Goal: Information Seeking & Learning: Learn about a topic

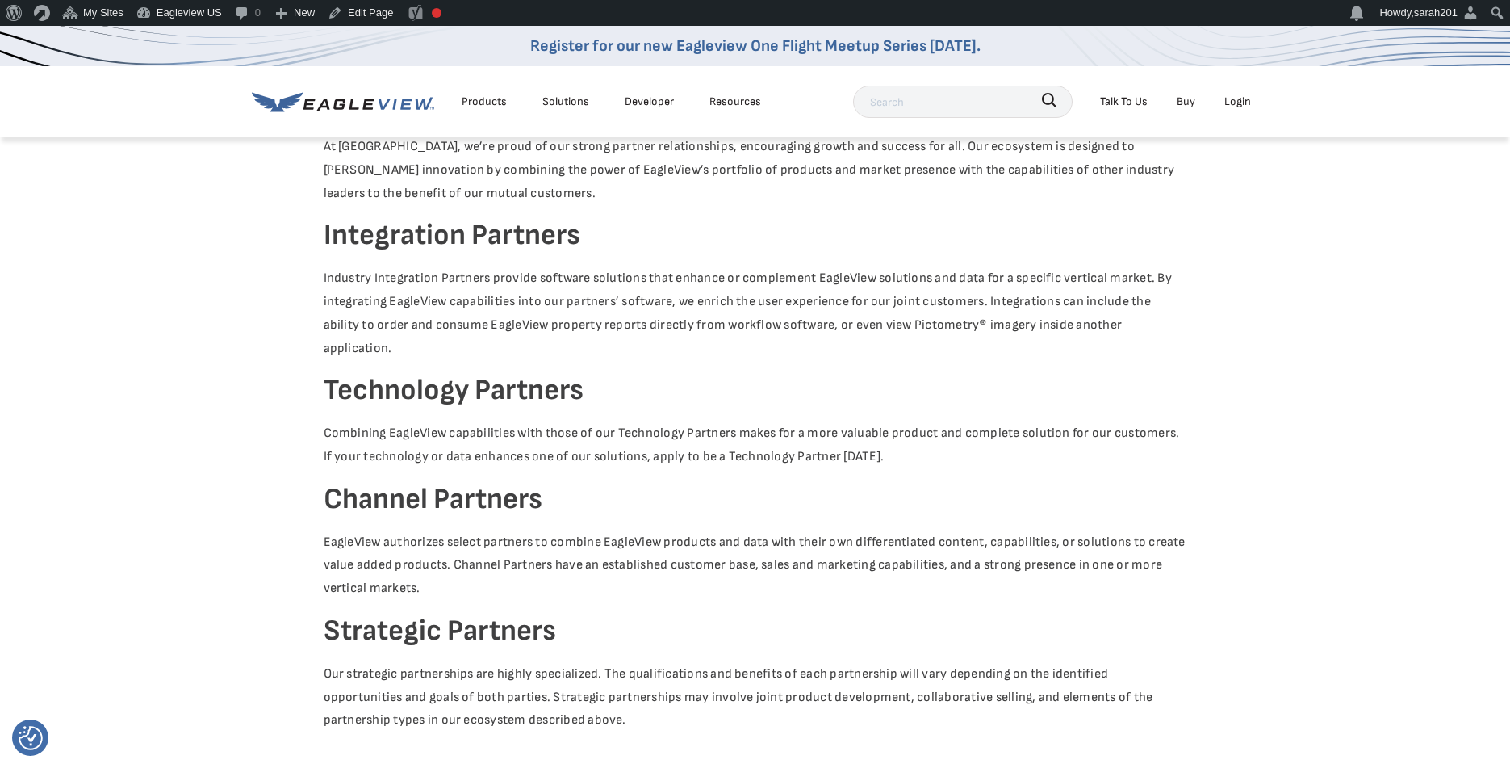
click at [750, 102] on div "Resources" at bounding box center [736, 101] width 52 height 20
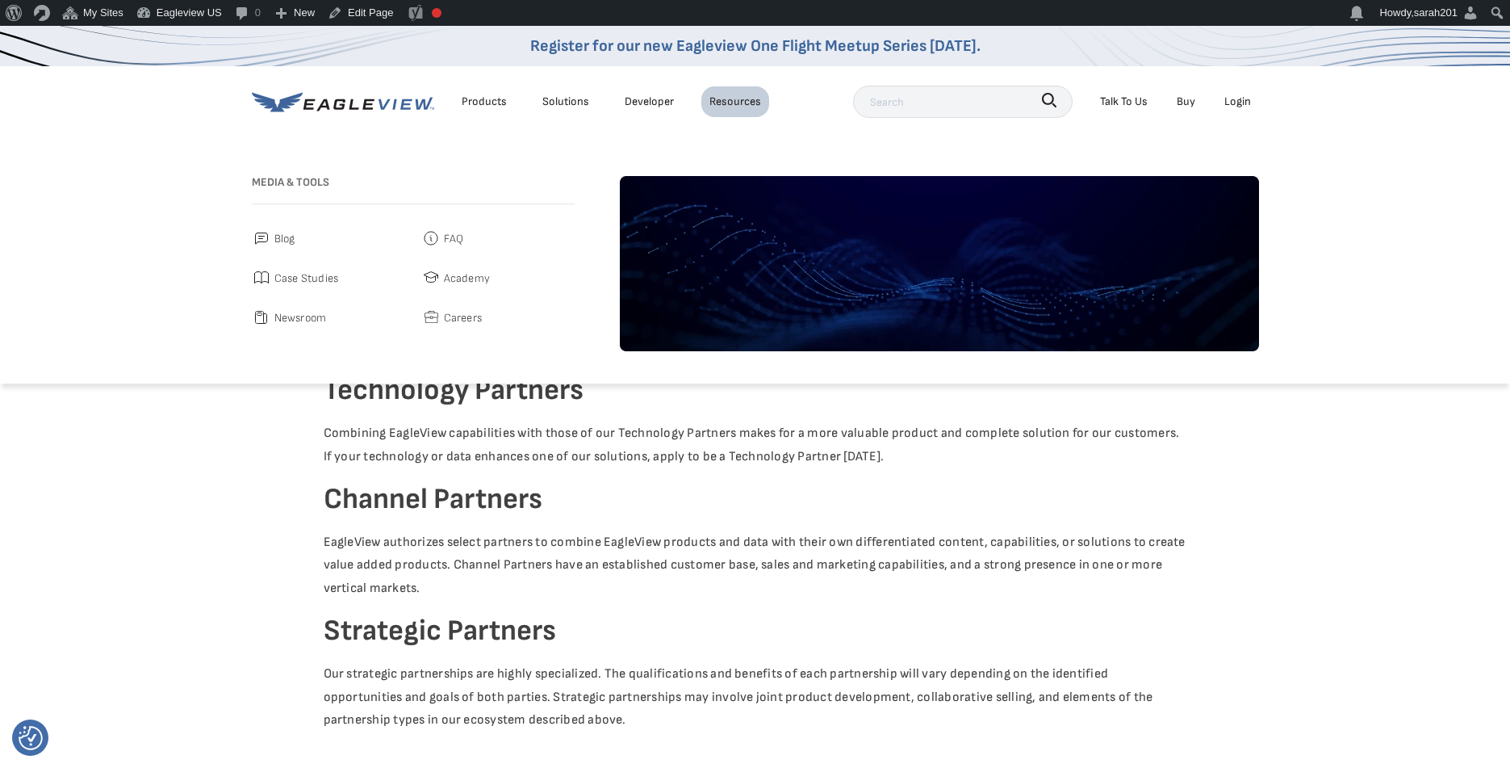
click at [750, 102] on div "Resources" at bounding box center [736, 101] width 52 height 20
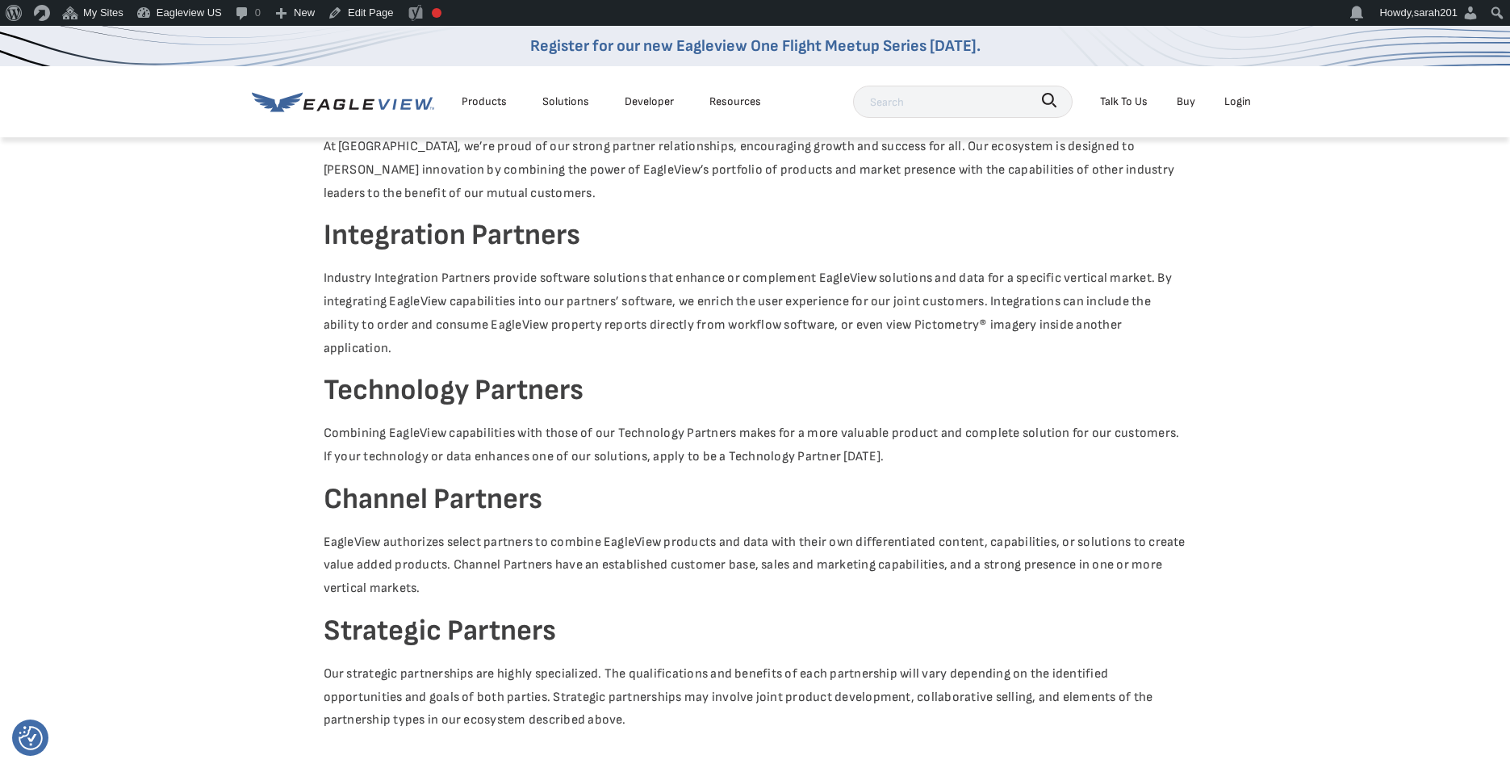
click at [656, 100] on link "Developer" at bounding box center [649, 101] width 49 height 20
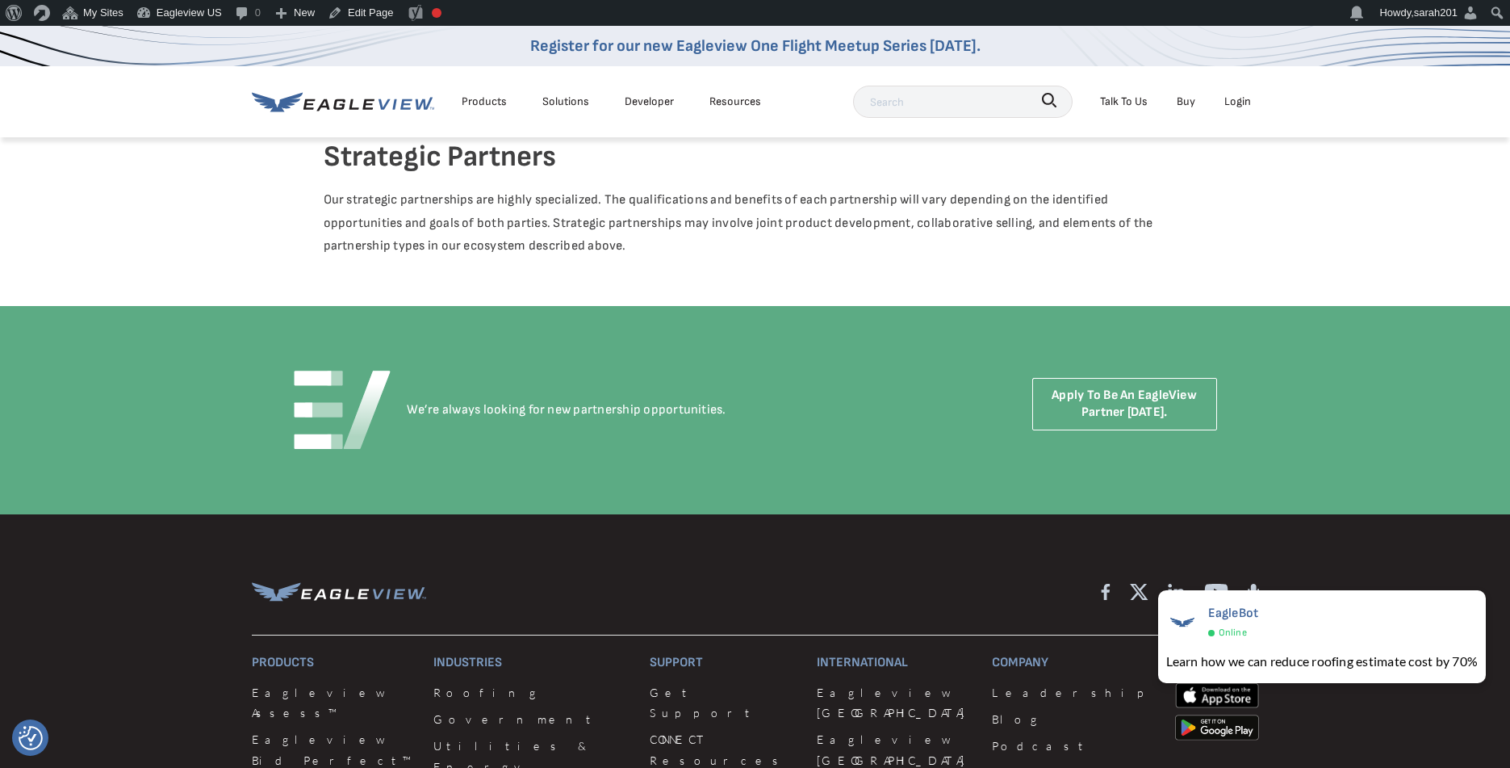
scroll to position [924, 0]
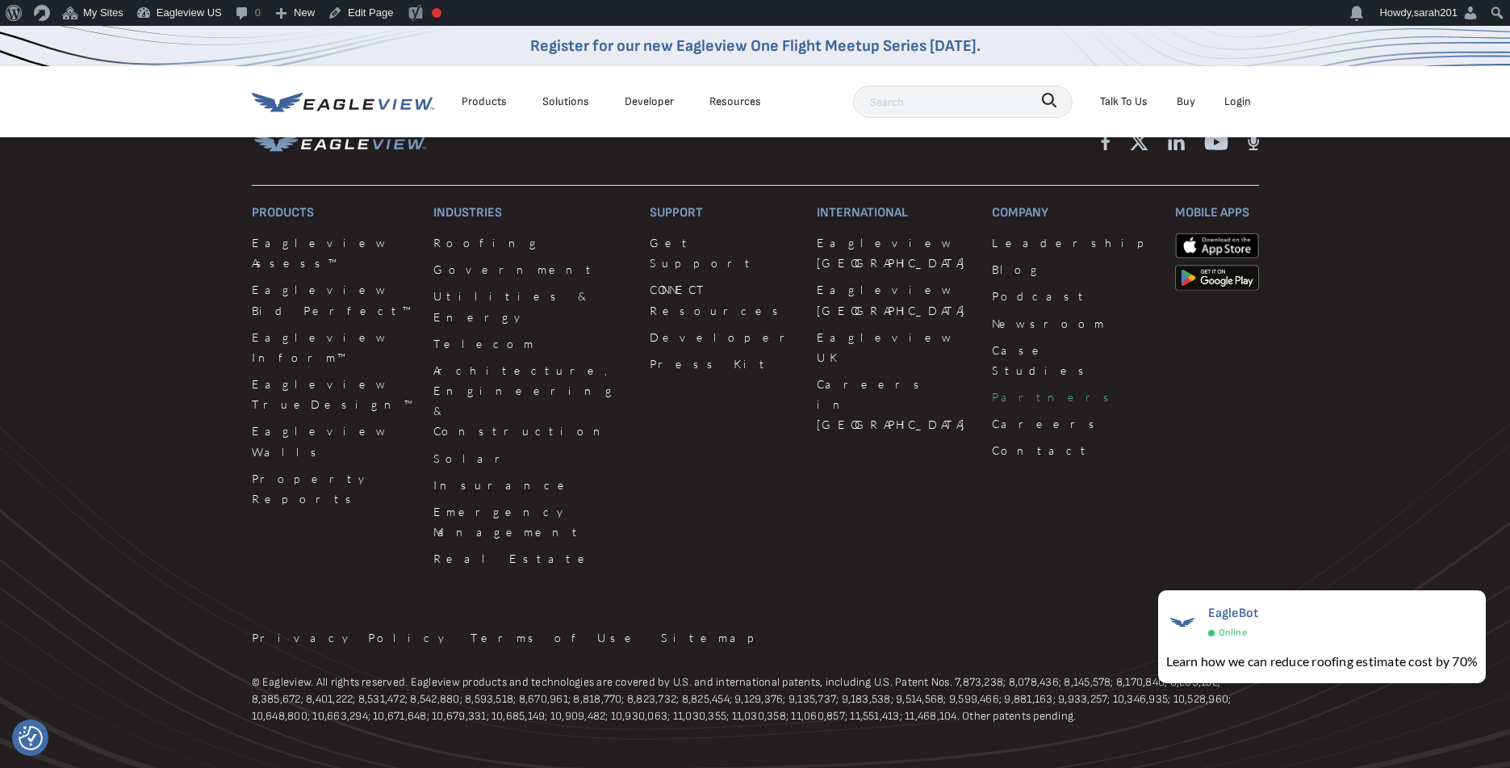
click at [992, 387] on link "Partners" at bounding box center [1073, 397] width 163 height 20
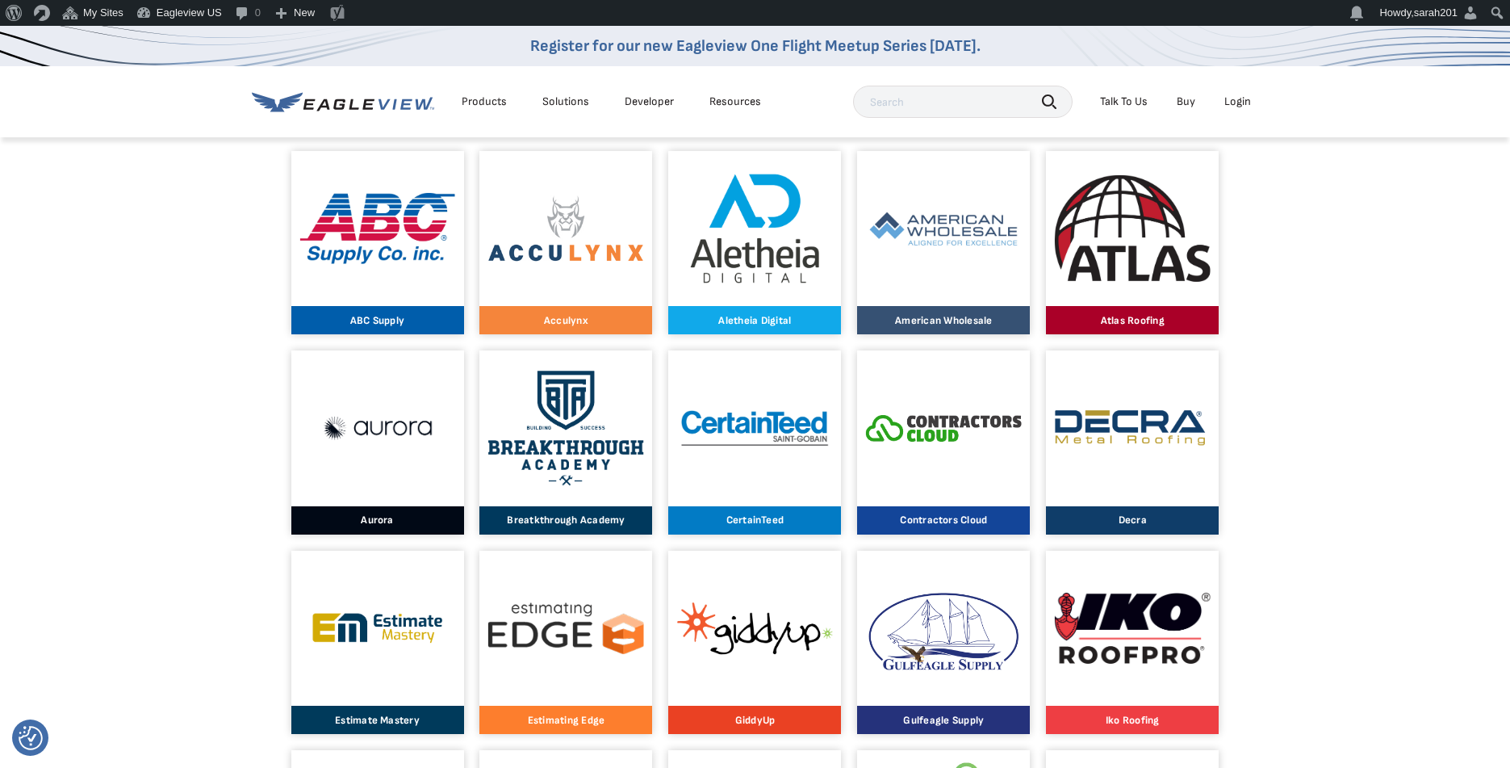
scroll to position [659, 0]
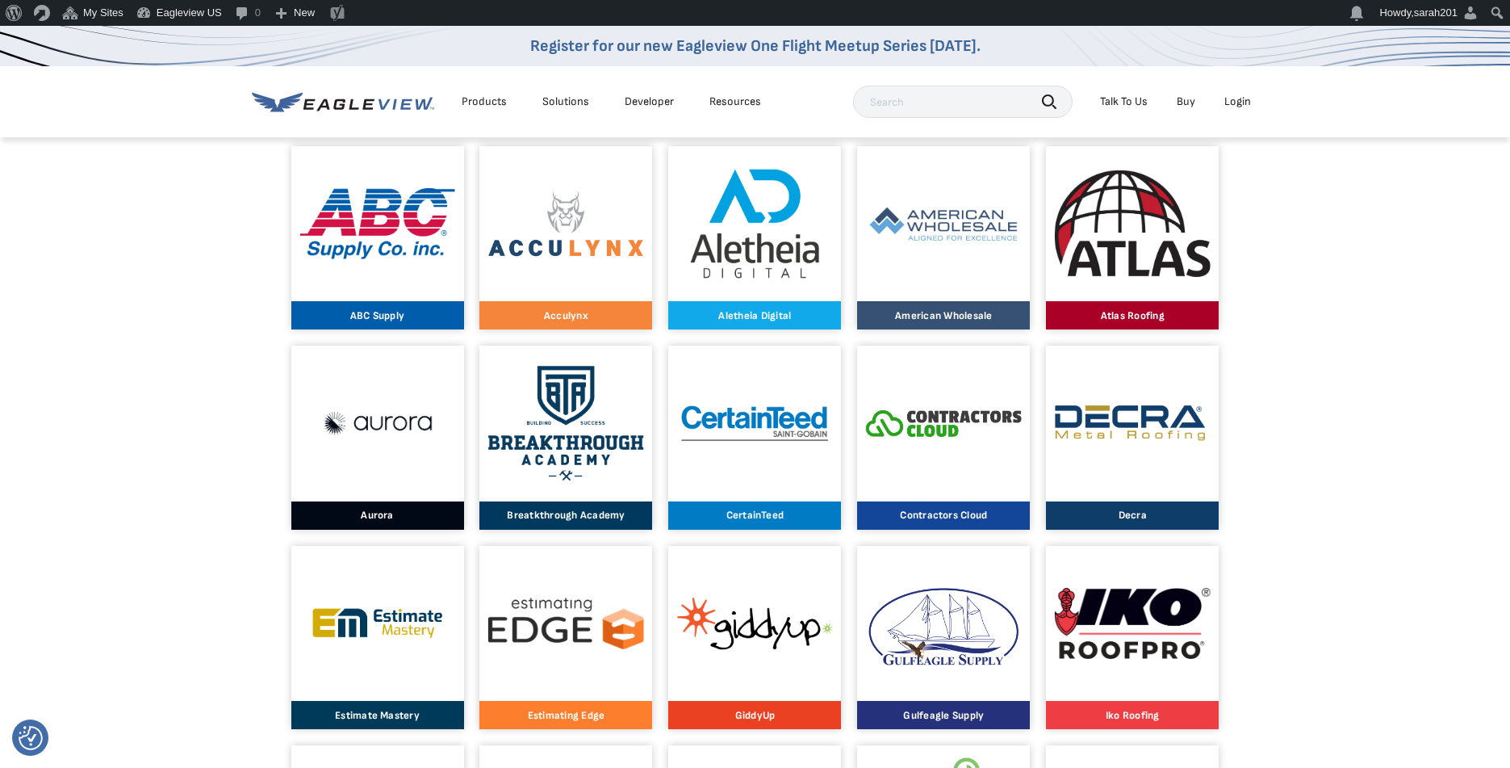
click at [570, 279] on div at bounding box center [566, 224] width 156 height 156
click at [1212, 270] on link "Atlas Roofing" at bounding box center [1132, 238] width 173 height 184
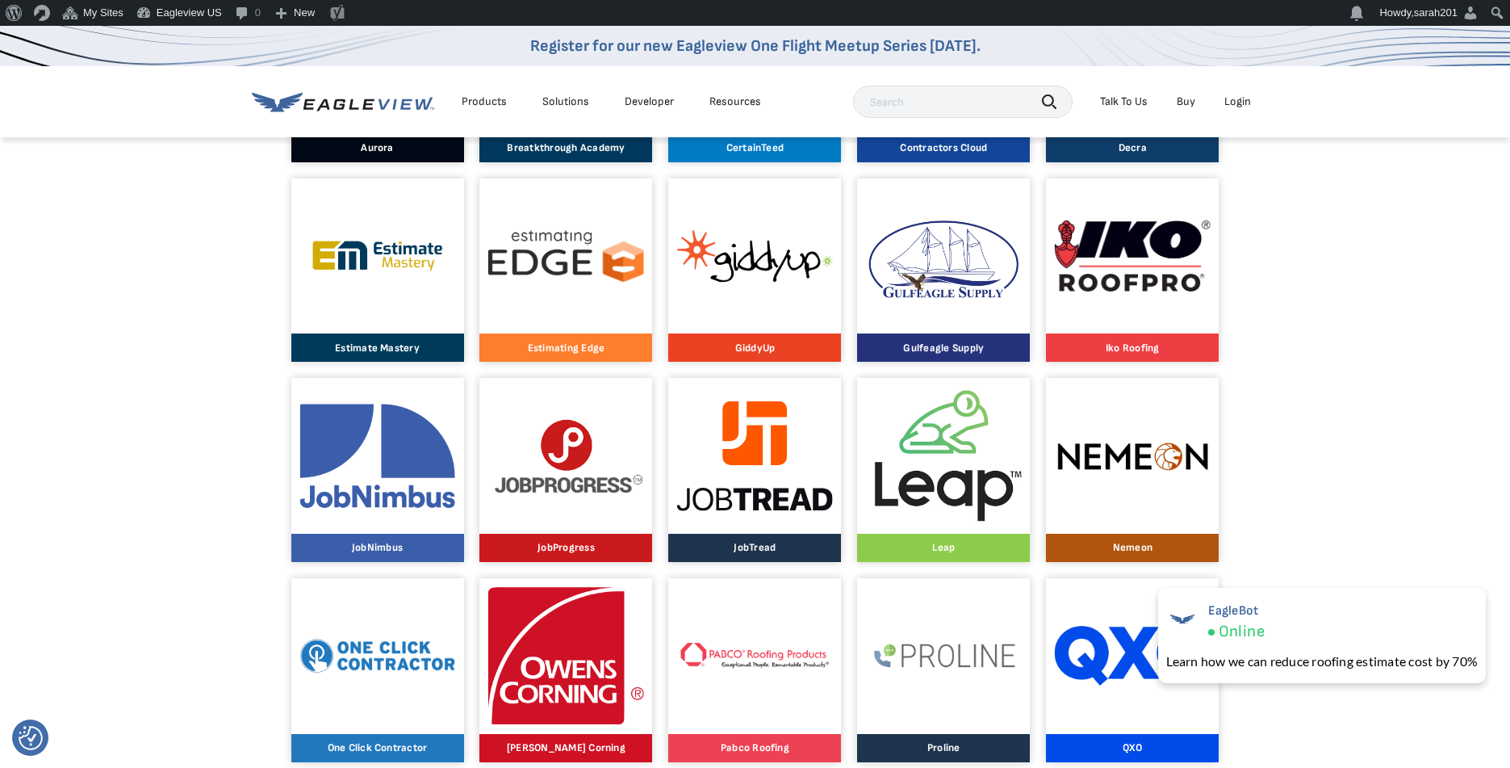
scroll to position [1385, 0]
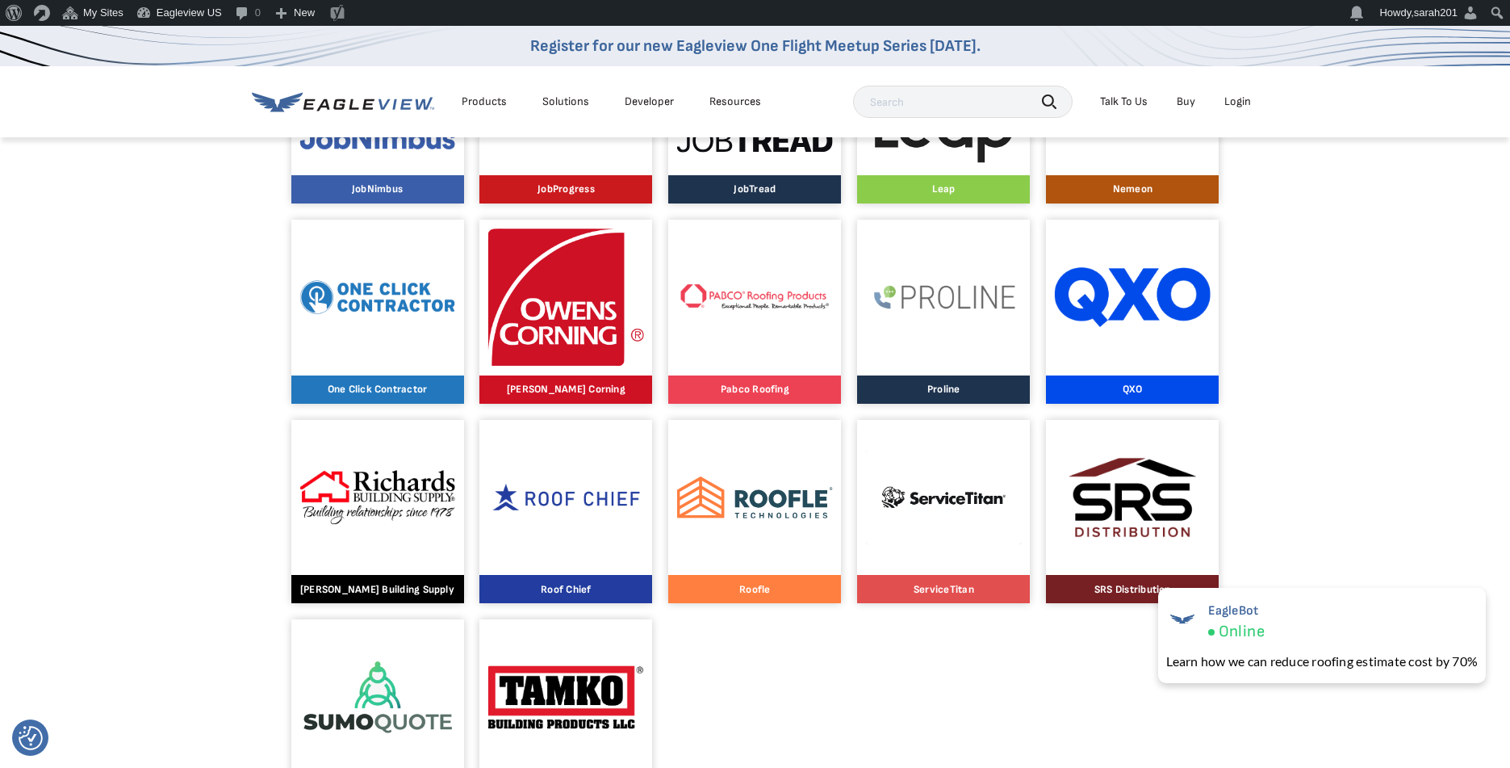
click at [736, 307] on img at bounding box center [755, 297] width 156 height 29
click at [738, 505] on img at bounding box center [755, 497] width 156 height 42
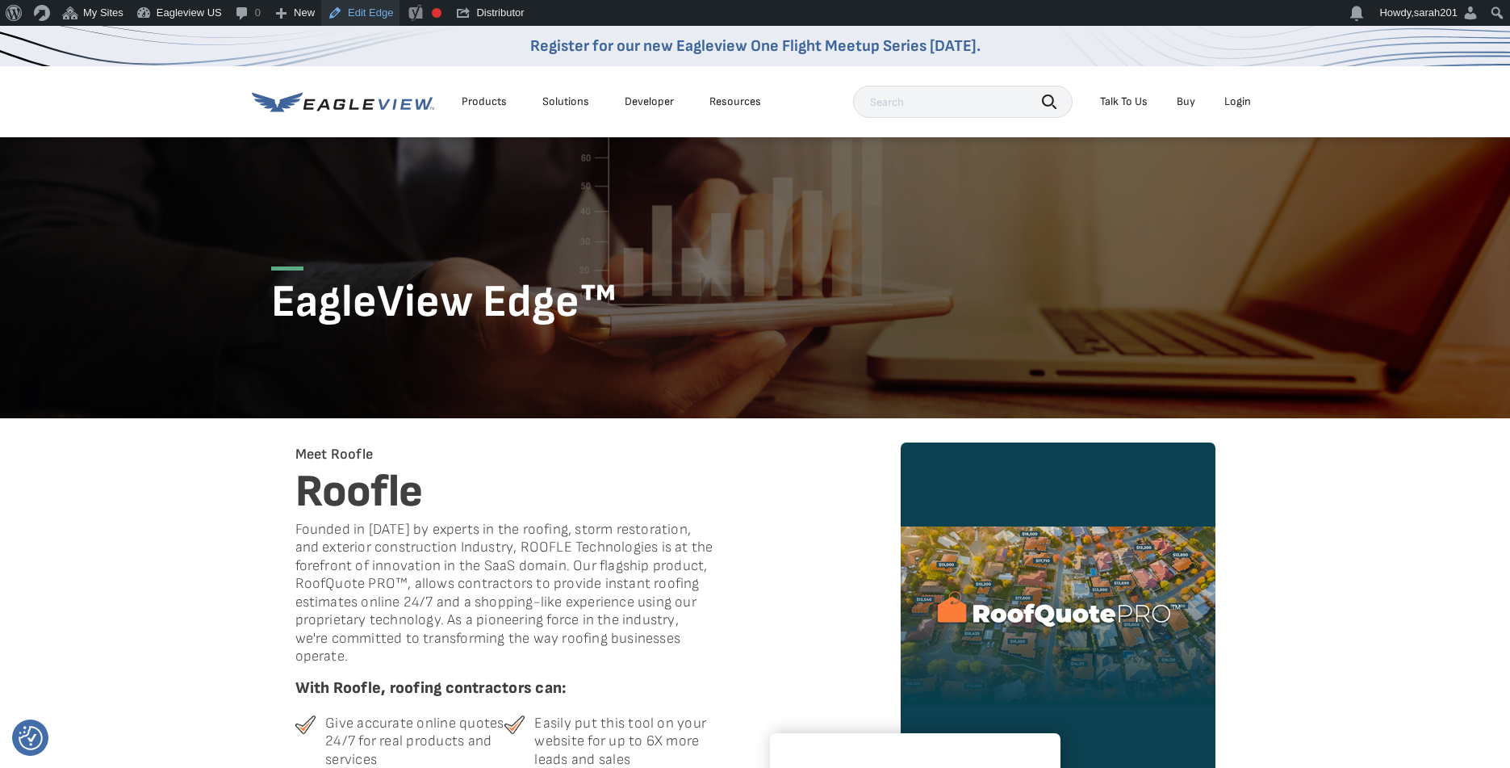
click at [375, 9] on link "Edit Edge" at bounding box center [360, 13] width 78 height 26
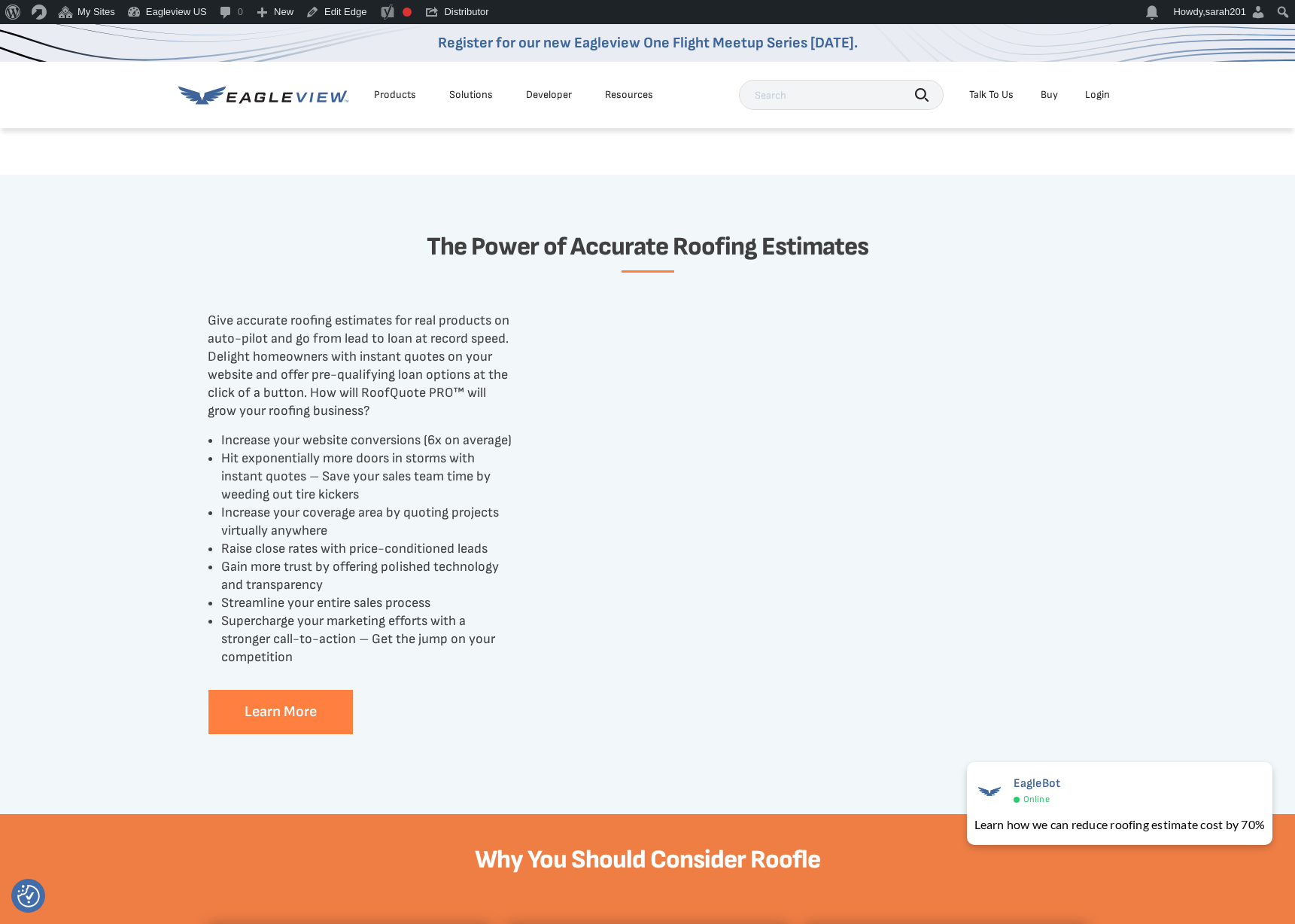
scroll to position [1759, 0]
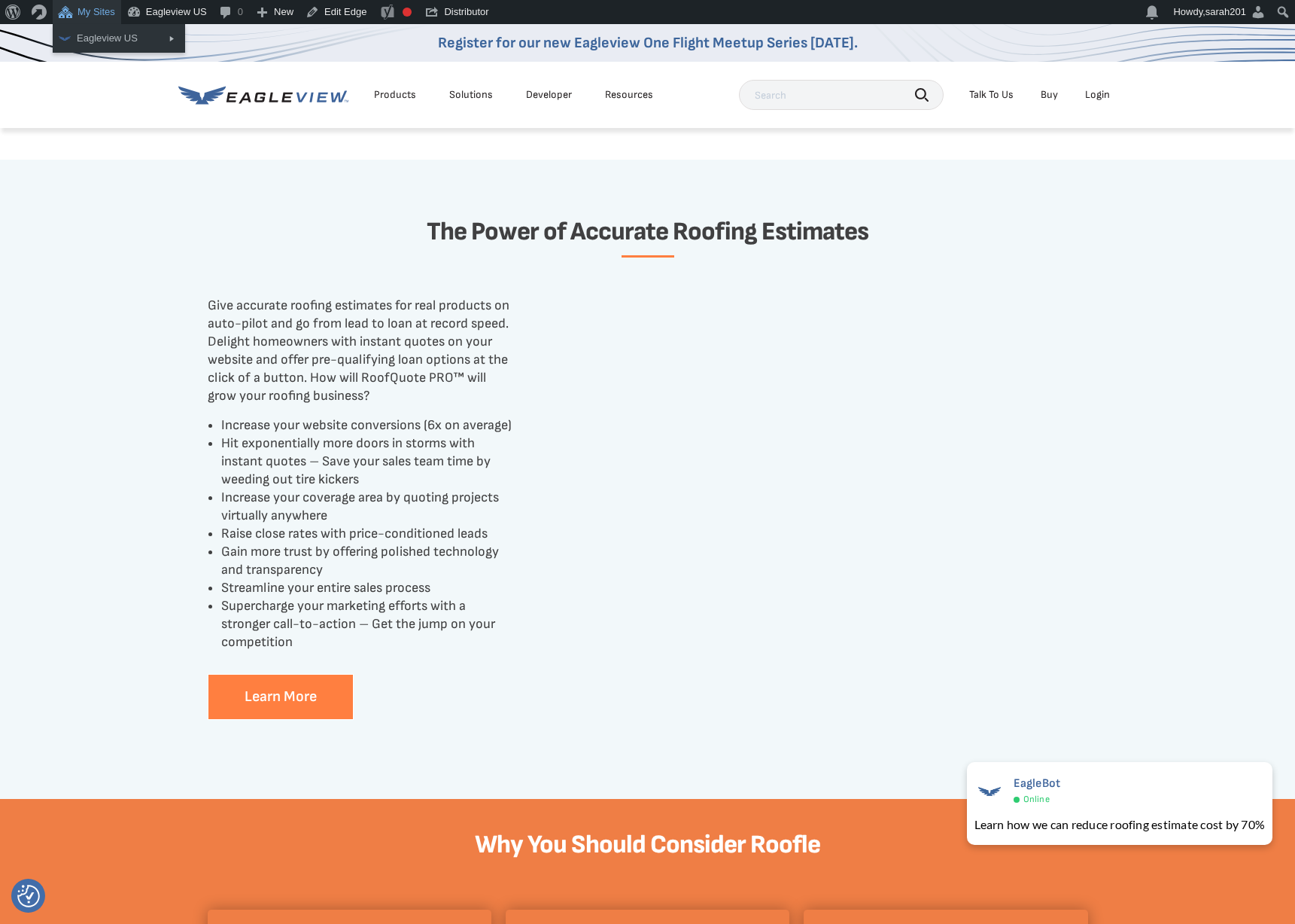
click at [73, 8] on link "My Sites" at bounding box center [87, 12] width 68 height 24
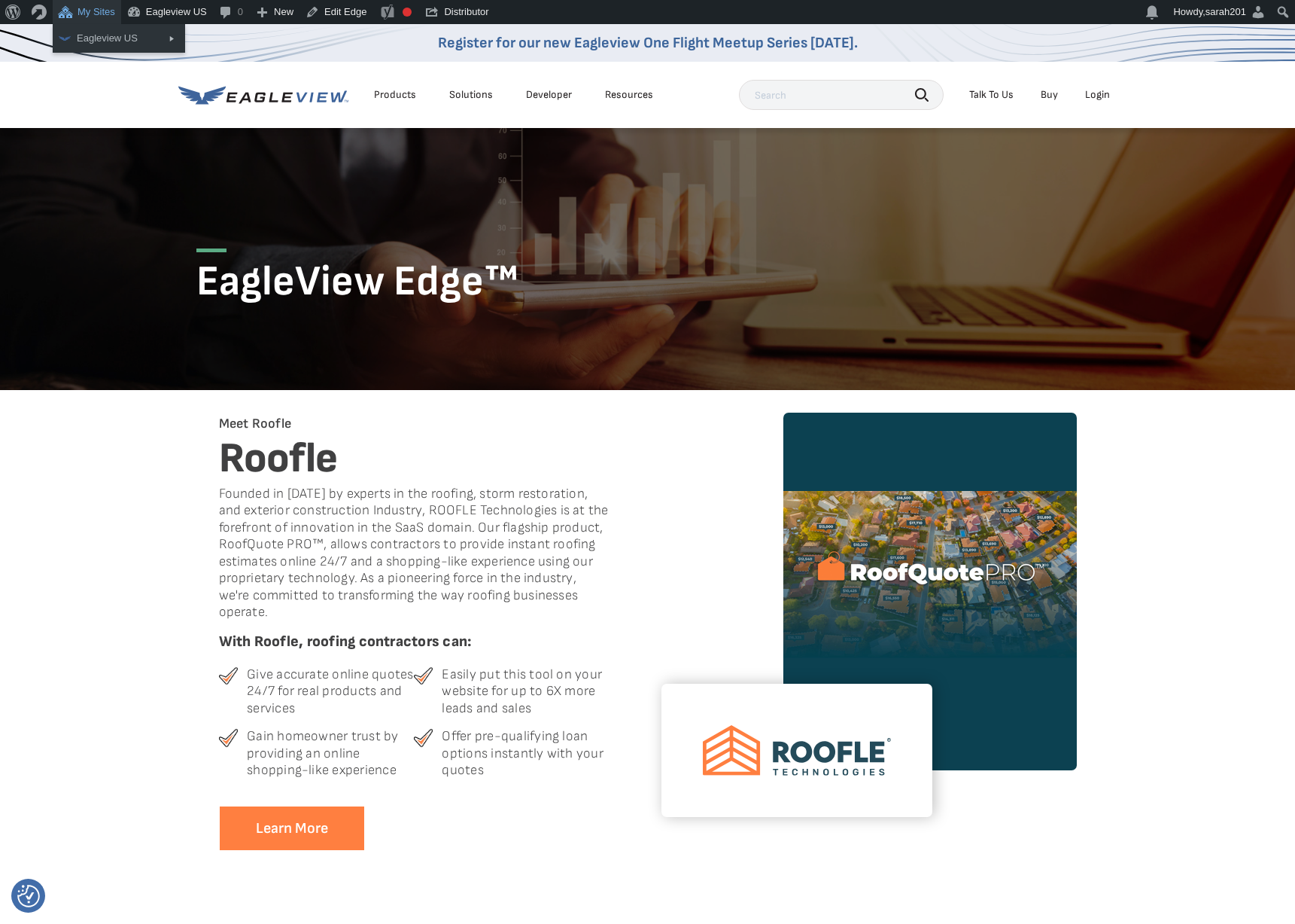
click at [91, 12] on link "My Sites" at bounding box center [87, 12] width 68 height 24
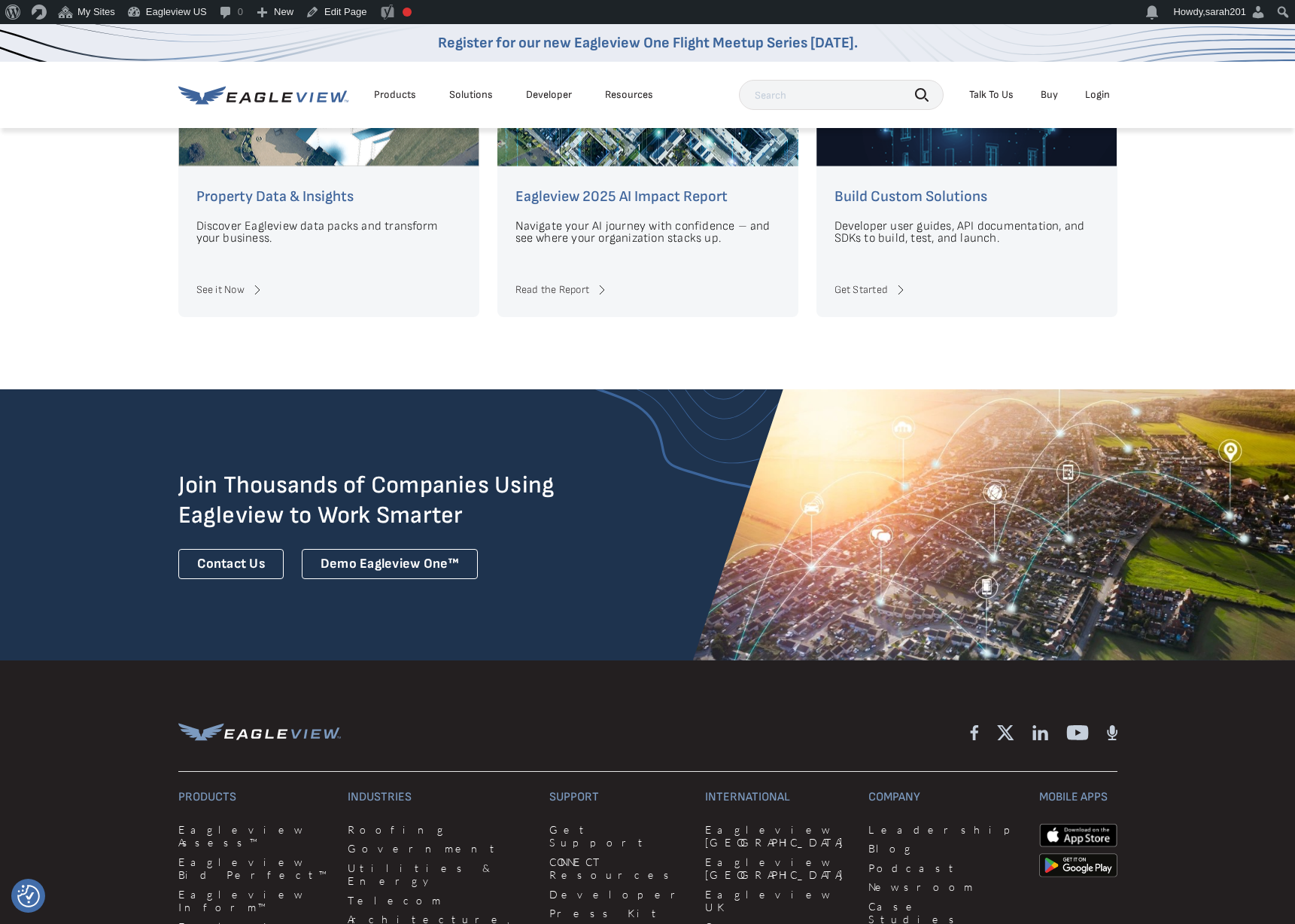
scroll to position [3832, 0]
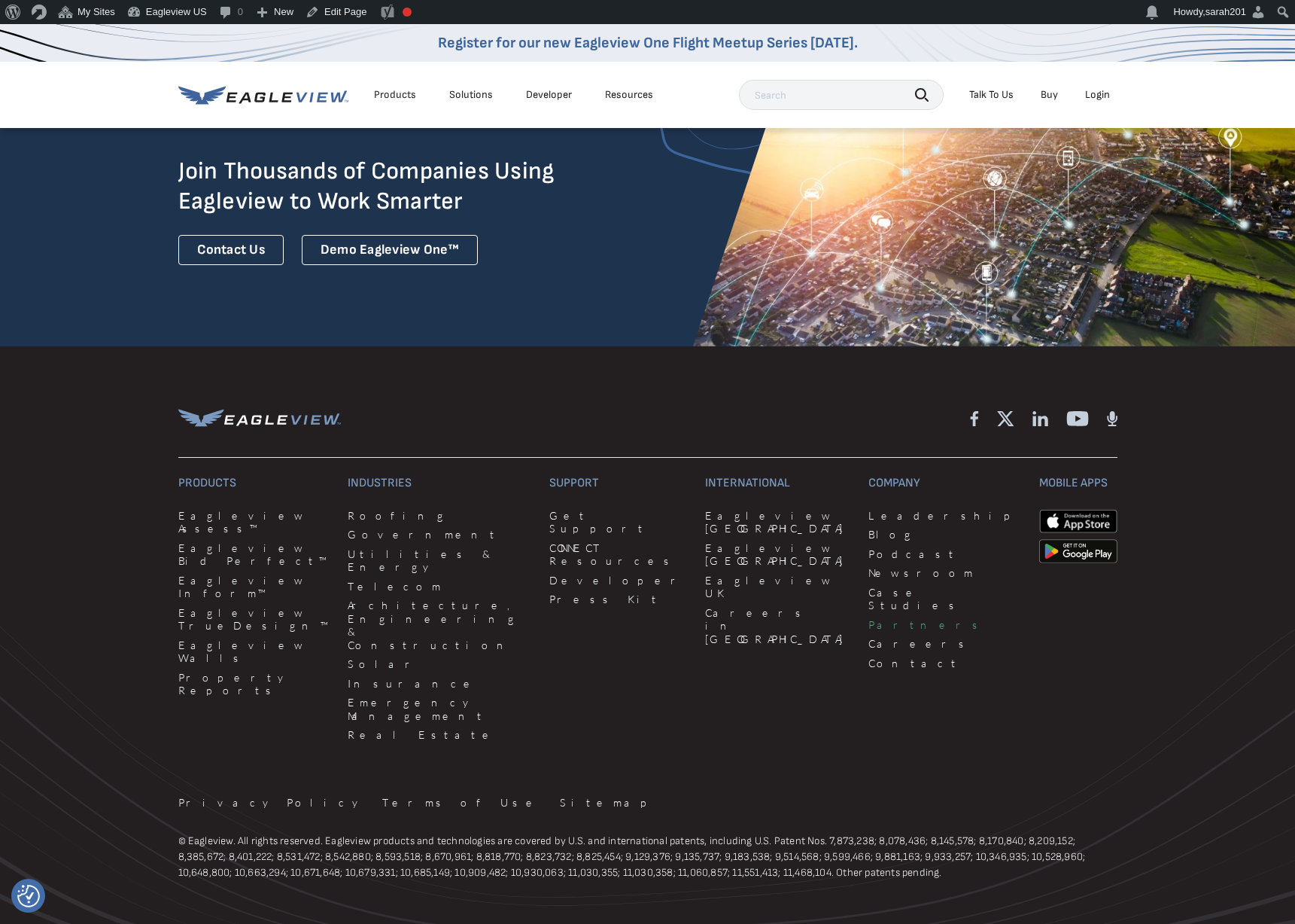
click at [869, 618] on link "Partners" at bounding box center [944, 625] width 152 height 14
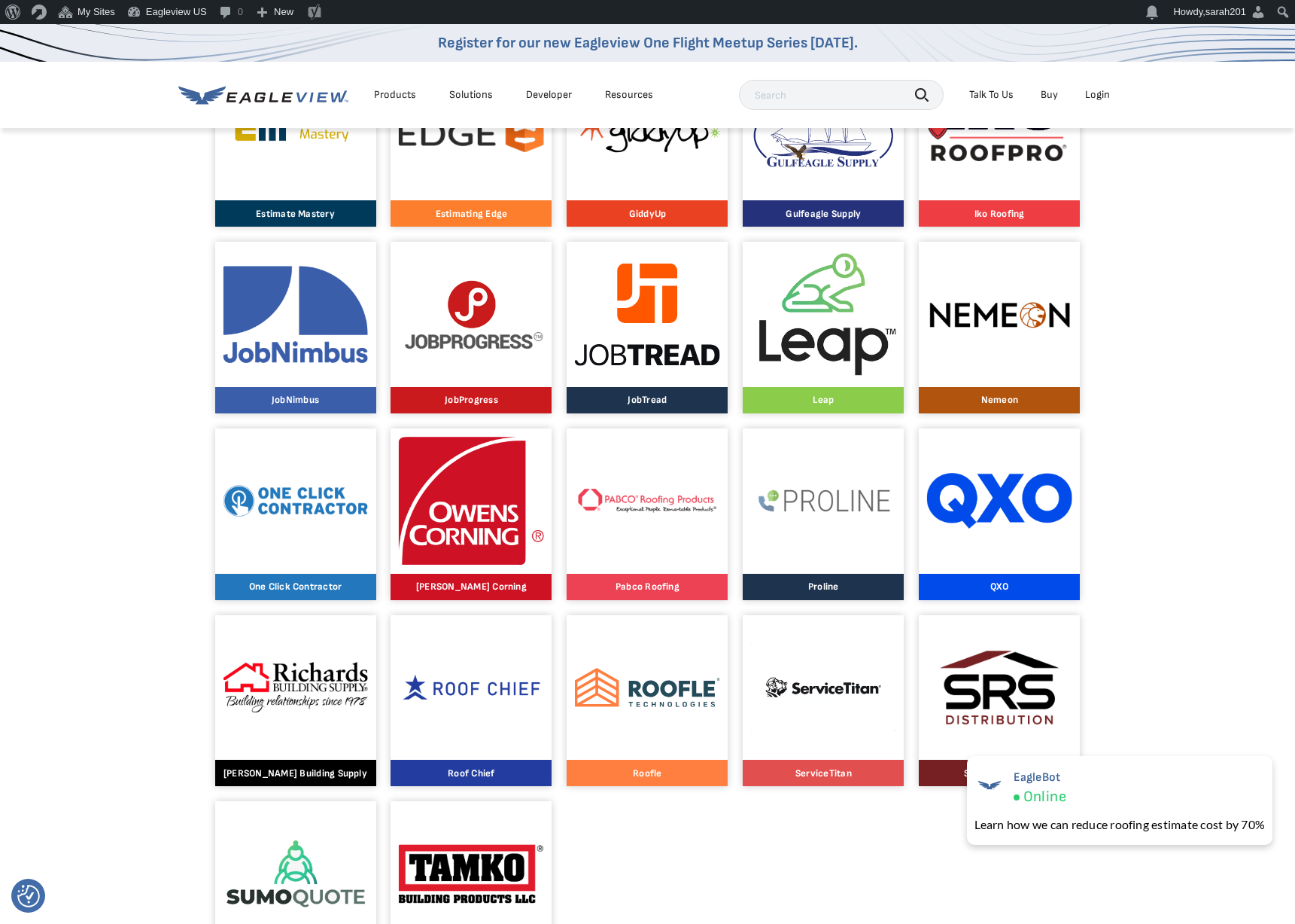
scroll to position [1072, 0]
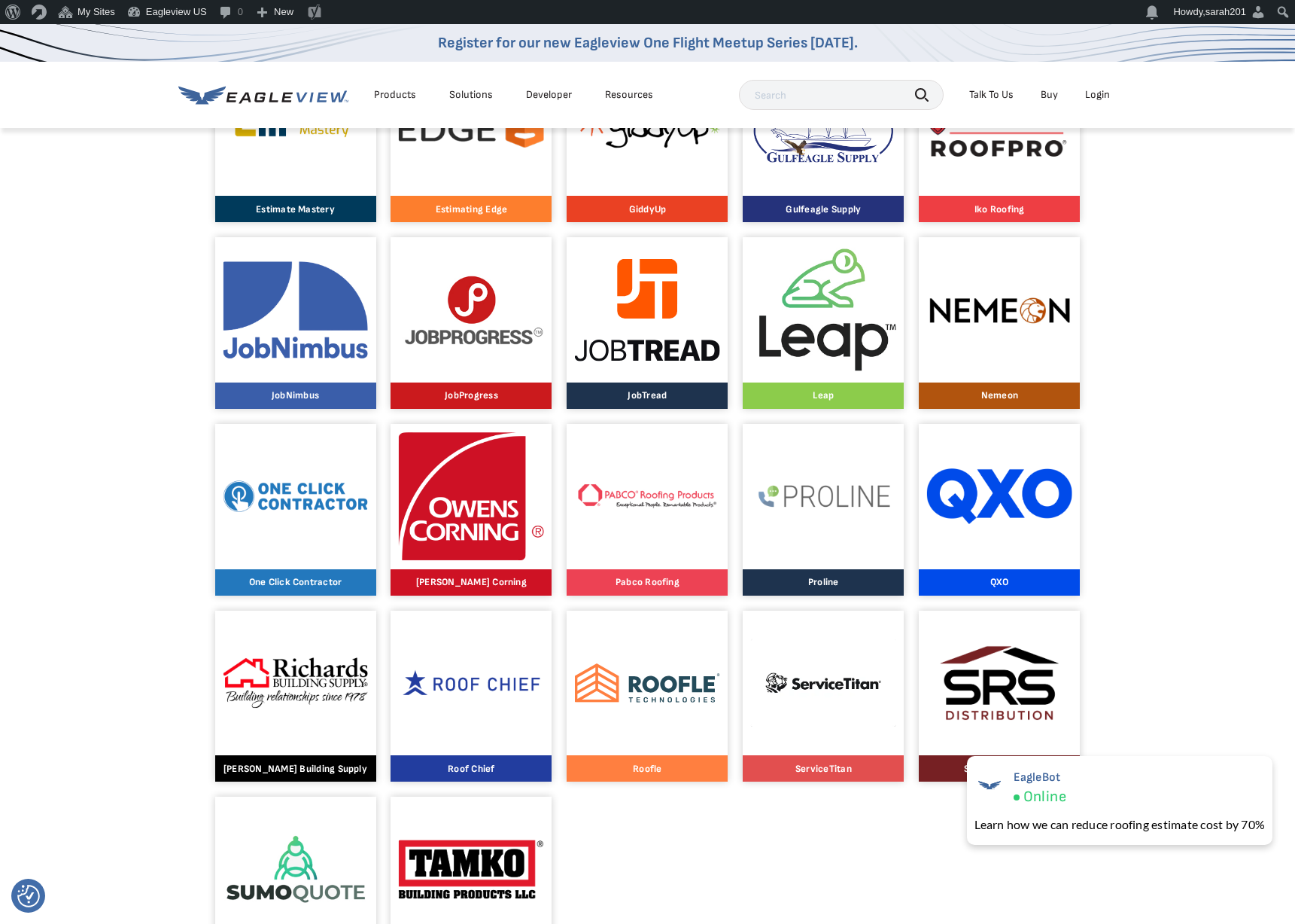
click at [651, 679] on img at bounding box center [648, 683] width 145 height 39
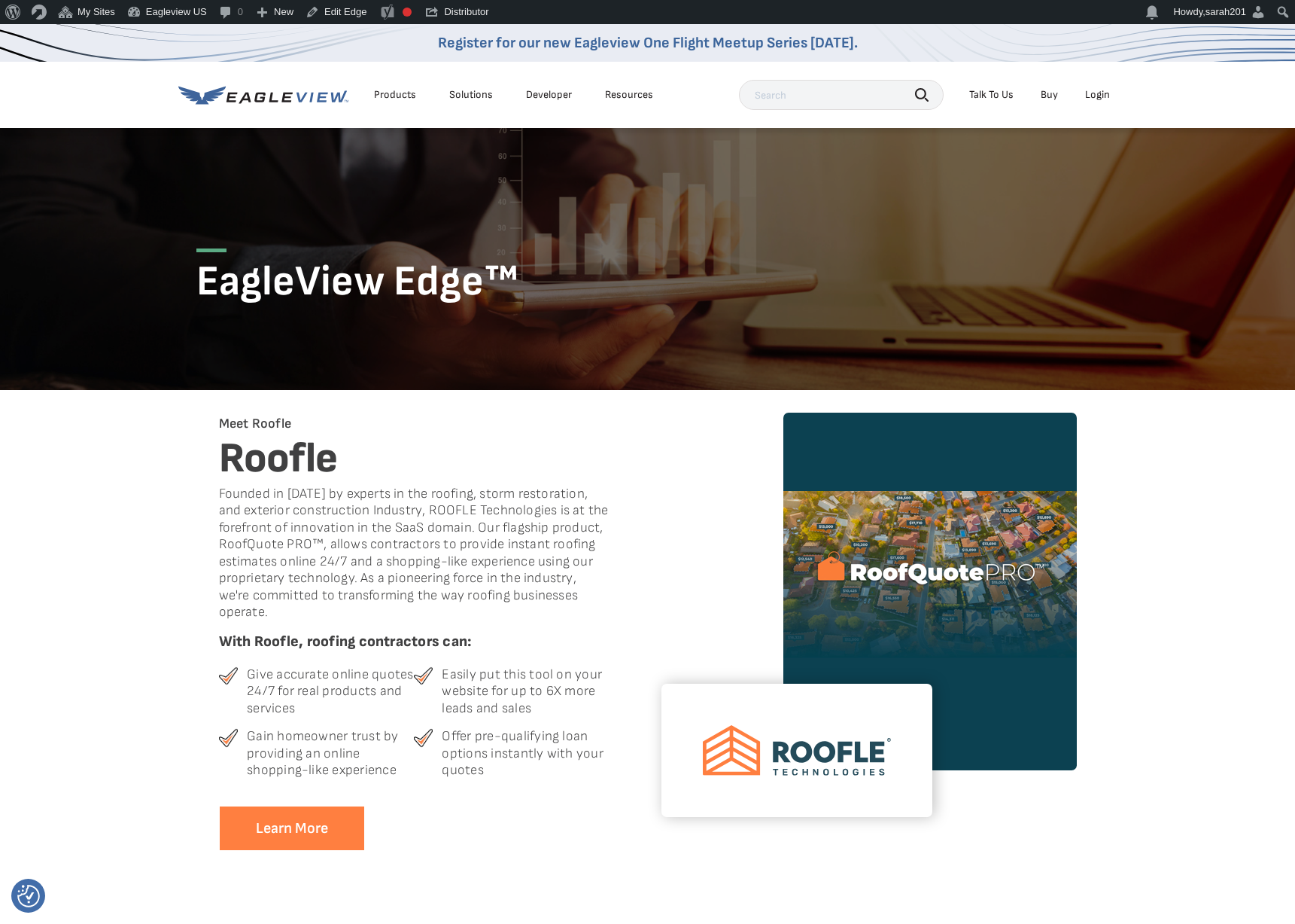
scroll to position [103, 0]
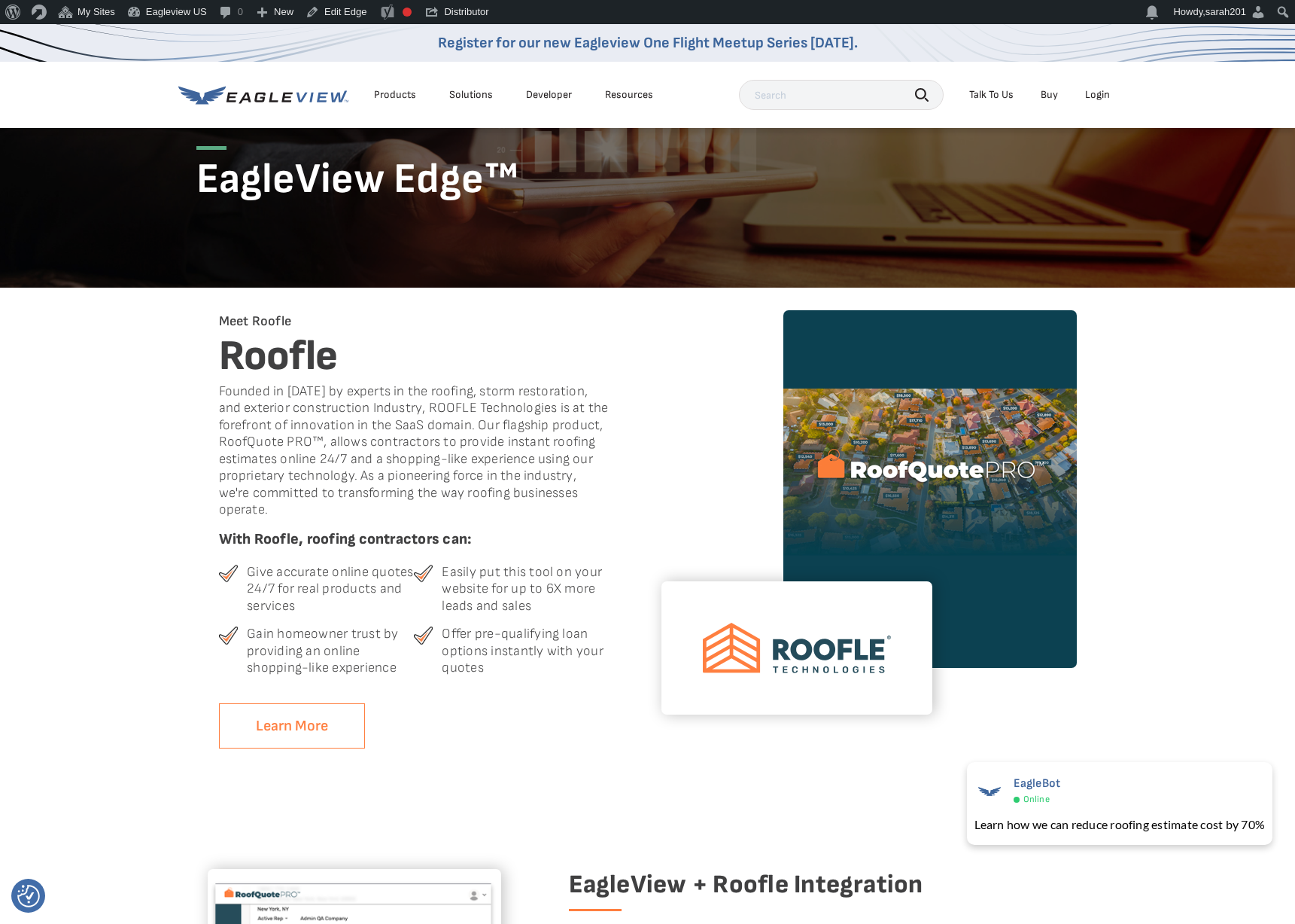
click at [298, 730] on link "Learn More" at bounding box center [292, 725] width 146 height 46
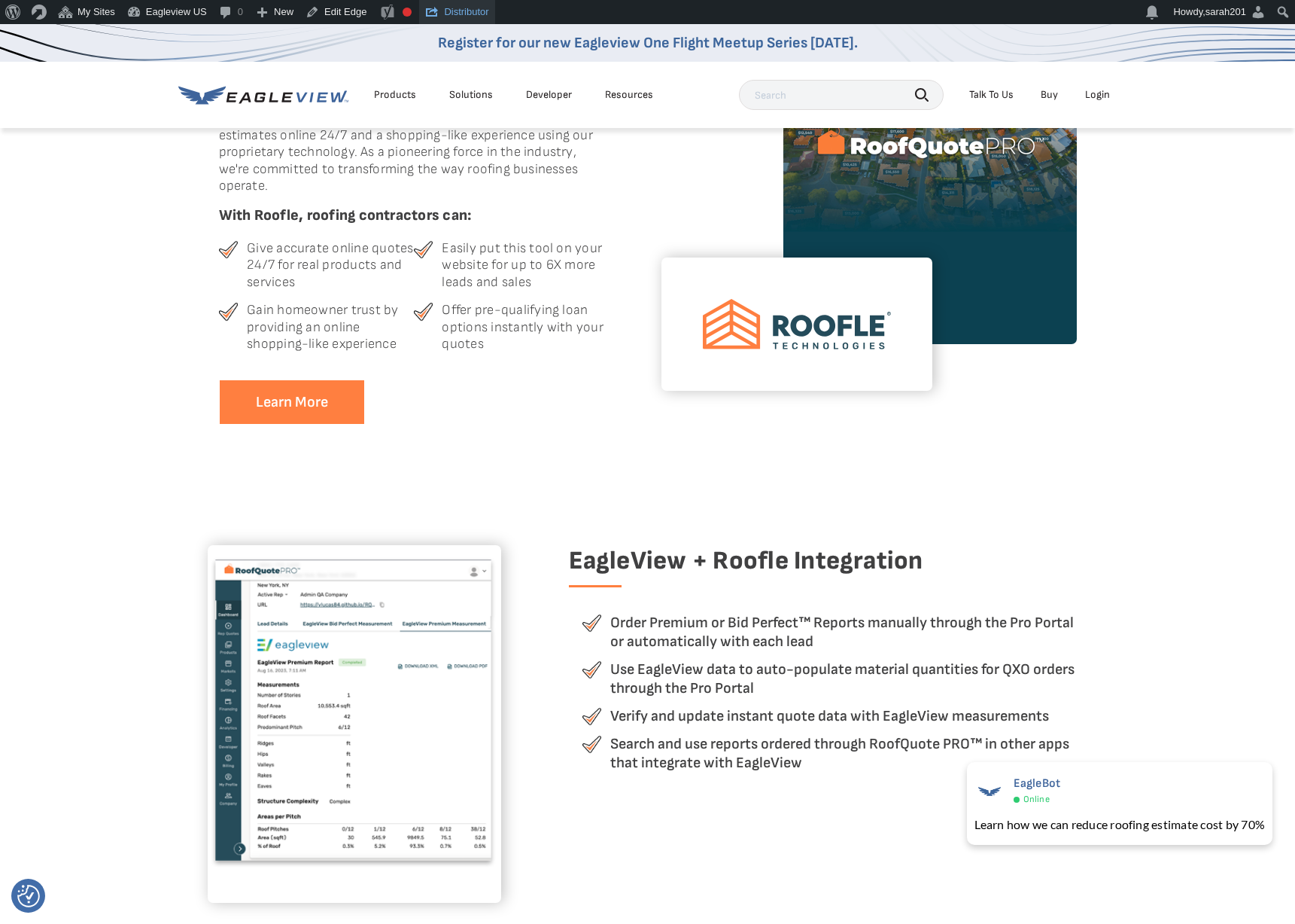
scroll to position [434, 0]
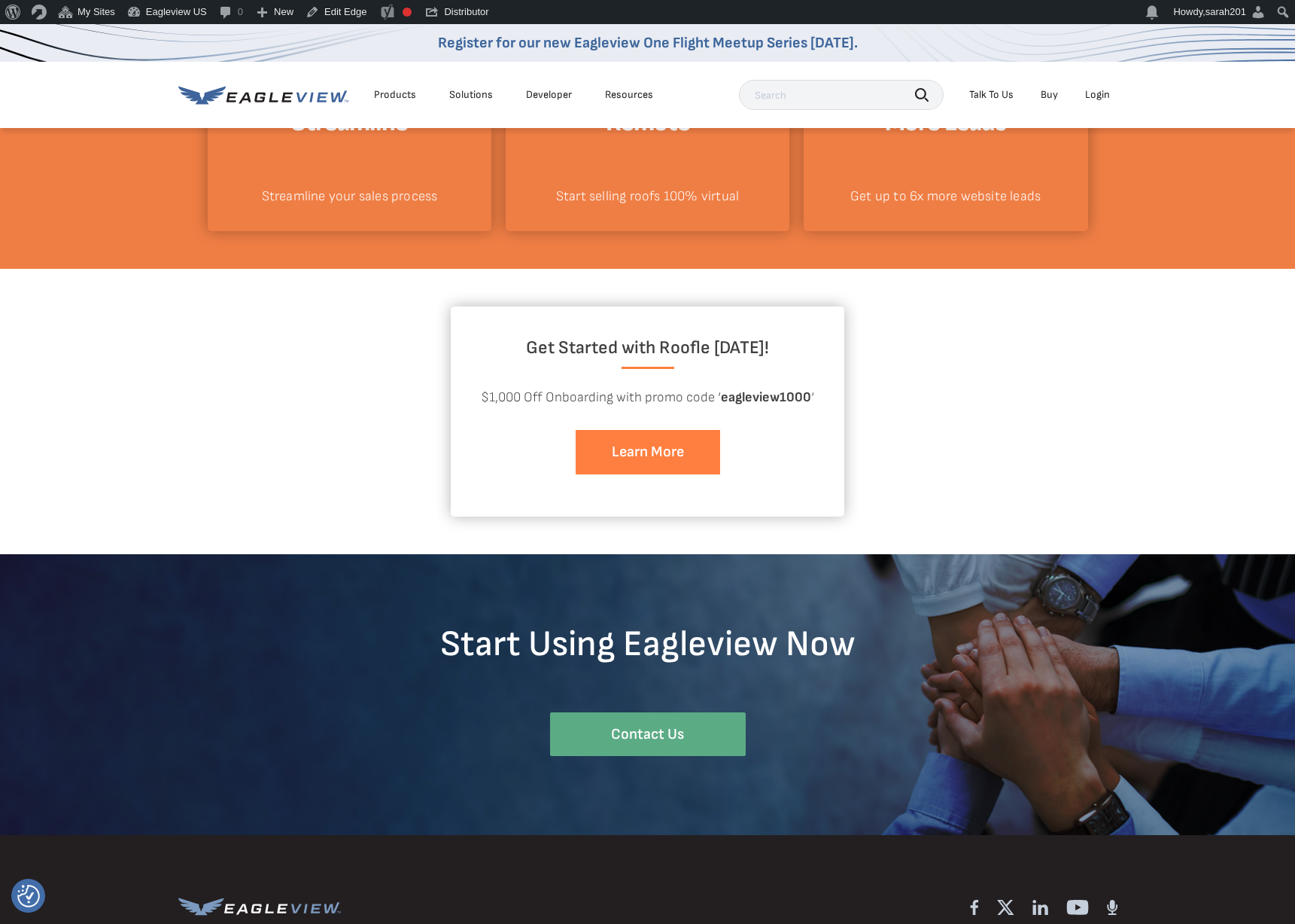
scroll to position [2631, 0]
